Goal: Task Accomplishment & Management: Complete application form

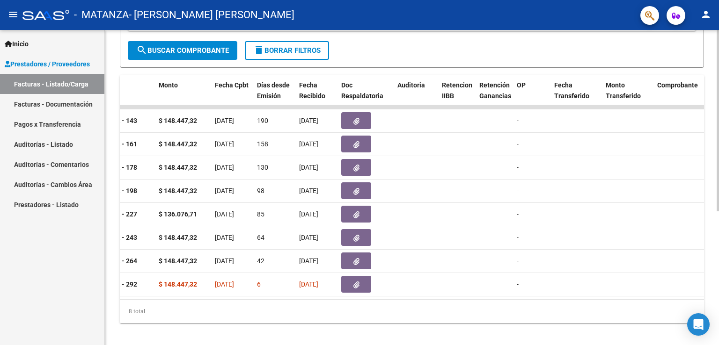
scroll to position [0, 393]
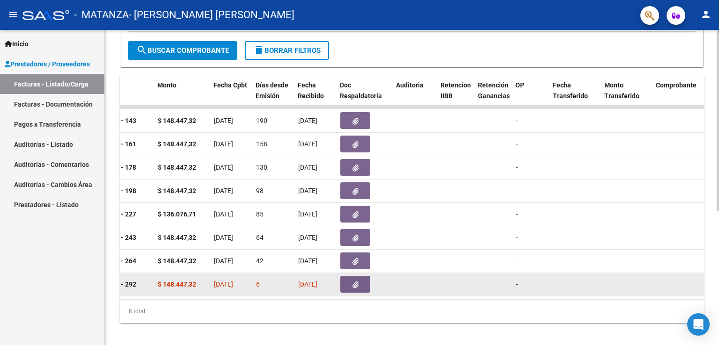
click at [353, 283] on icon "button" at bounding box center [355, 285] width 6 height 7
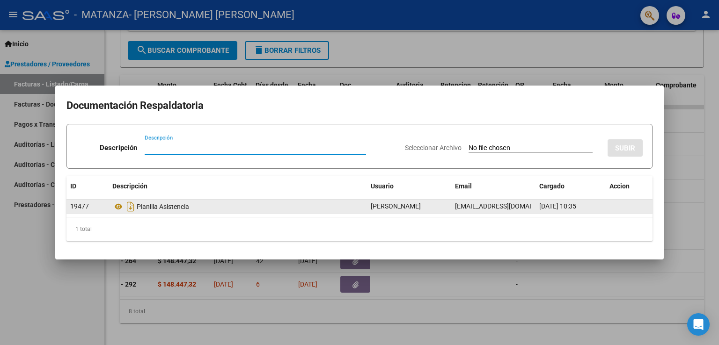
click at [565, 206] on span "[DATE] 10:35" at bounding box center [557, 206] width 37 height 7
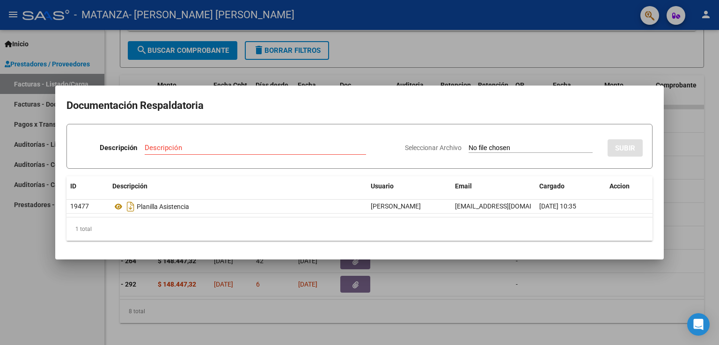
click at [504, 132] on div "Seleccionar Archivo SUBIR" at bounding box center [524, 146] width 238 height 29
click at [506, 144] on app-file-uploader "Seleccionar Archivo" at bounding box center [502, 148] width 195 height 8
click at [537, 149] on input "Seleccionar Archivo" at bounding box center [530, 148] width 124 height 9
type input "C:\fakepath\planilla asistencia [PERSON_NAME] septiembre (1).pdf"
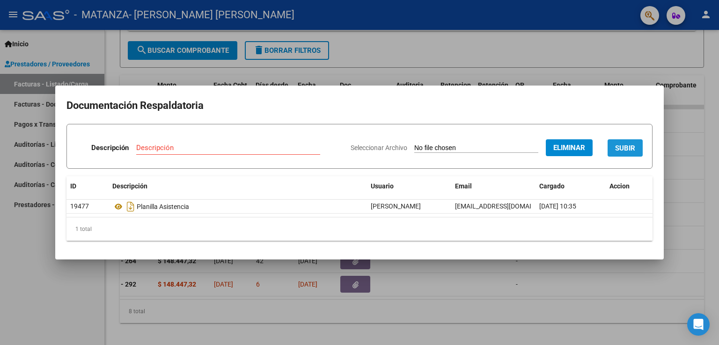
click at [631, 148] on span "SUBIR" at bounding box center [625, 148] width 20 height 8
click at [218, 148] on input "Descripción" at bounding box center [195, 148] width 148 height 8
type input "planilla asistencia"
click at [625, 145] on span "SUBIR" at bounding box center [625, 148] width 20 height 8
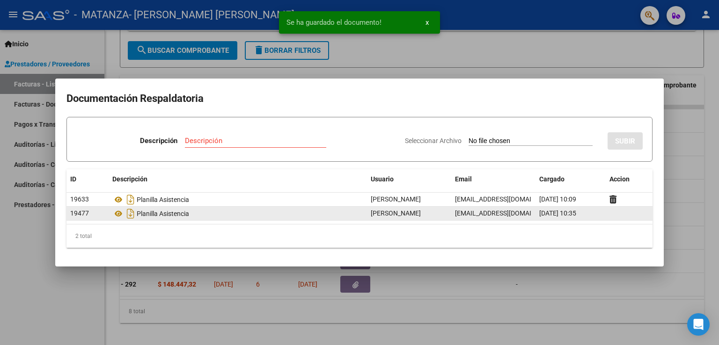
click at [560, 220] on div "19477 Planilla Asistencia [PERSON_NAME] [EMAIL_ADDRESS][DOMAIN_NAME] [DATE] 10:…" at bounding box center [359, 214] width 586 height 14
click at [564, 215] on span "[DATE] 10:35" at bounding box center [557, 213] width 37 height 7
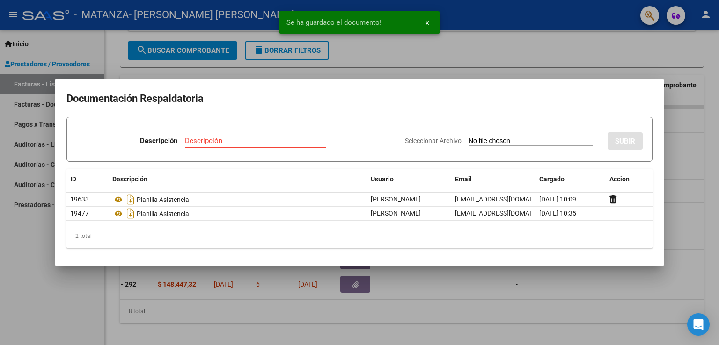
click at [553, 280] on div at bounding box center [359, 172] width 719 height 345
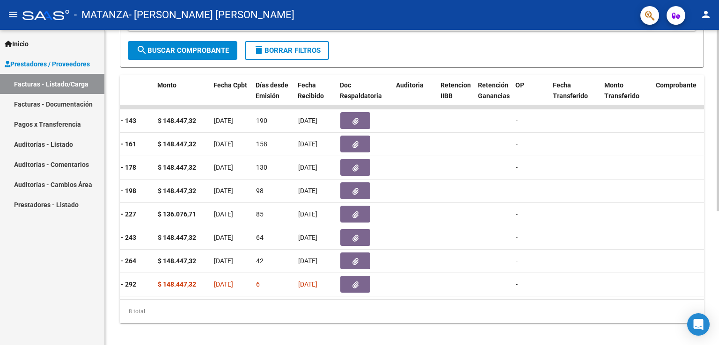
scroll to position [0, 0]
